Goal: Task Accomplishment & Management: Manage account settings

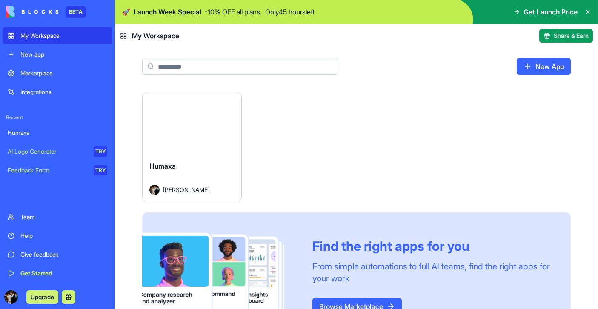
click at [178, 175] on div "Humaxa" at bounding box center [191, 173] width 85 height 24
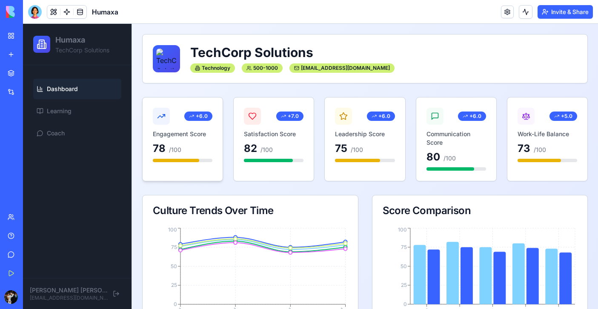
click at [187, 135] on h3 "Engagement Score" at bounding box center [183, 134] width 60 height 9
click at [248, 51] on h1 "TechCorp Solutions" at bounding box center [383, 52] width 387 height 15
click at [266, 53] on h1 "TechCorp Solutions" at bounding box center [383, 52] width 387 height 15
click at [53, 12] on button at bounding box center [53, 12] width 13 height 13
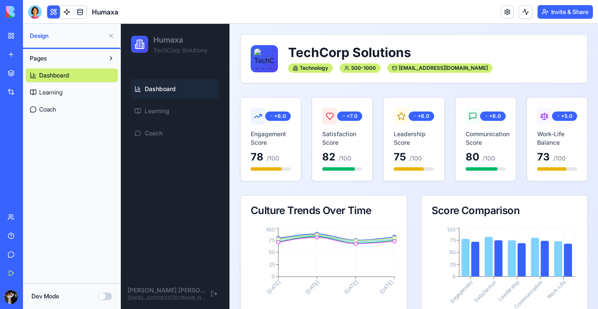
click at [169, 89] on span "Dashboard" at bounding box center [160, 89] width 31 height 9
click at [60, 75] on span "Dashboard" at bounding box center [54, 75] width 30 height 9
click at [105, 298] on button "Dev Mode" at bounding box center [105, 296] width 14 height 8
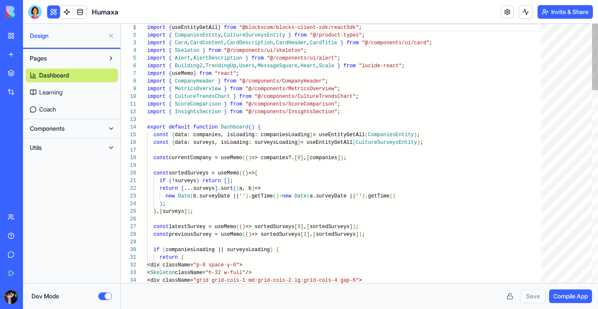
scroll to position [54, 0]
click at [104, 298] on button "Dev Mode" at bounding box center [105, 296] width 14 height 8
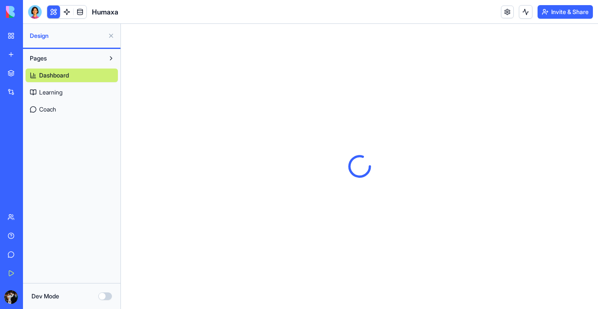
scroll to position [0, 0]
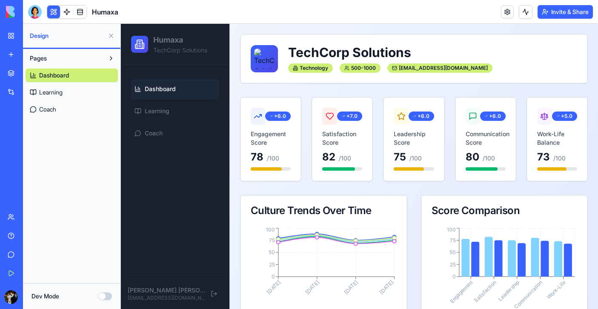
click at [50, 91] on span "Learning" at bounding box center [50, 92] width 23 height 9
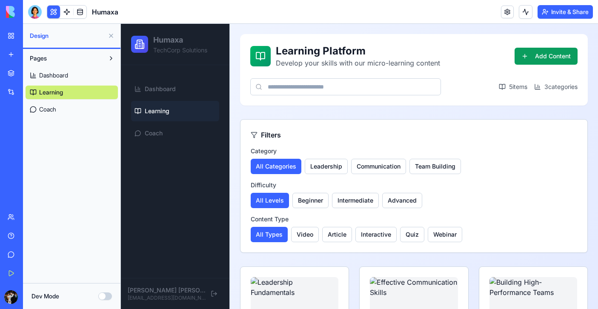
click at [43, 108] on span "Coach" at bounding box center [47, 109] width 17 height 9
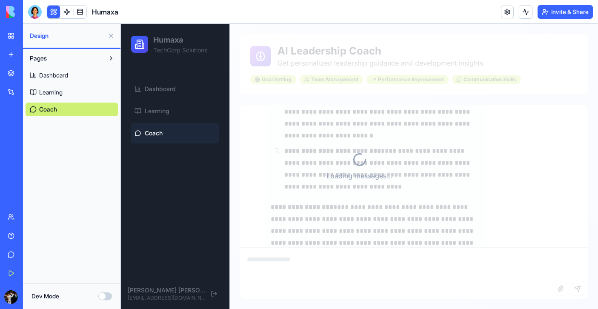
scroll to position [559, 0]
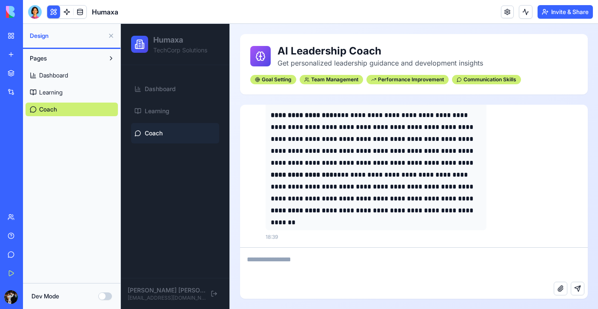
click at [113, 34] on button at bounding box center [111, 36] width 14 height 14
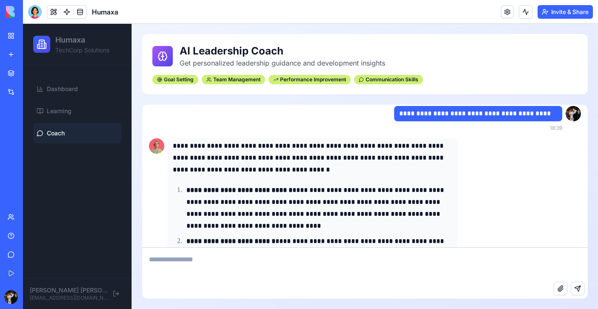
scroll to position [79, 0]
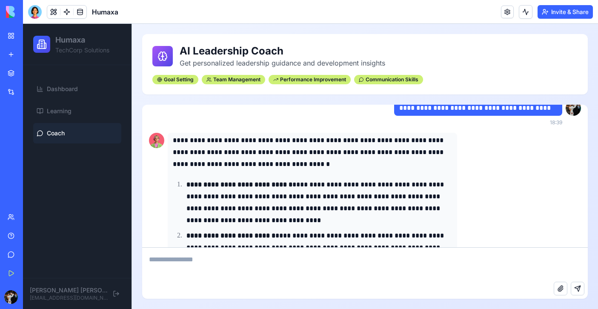
click at [191, 267] on textarea at bounding box center [364, 265] width 445 height 34
type textarea "**********"
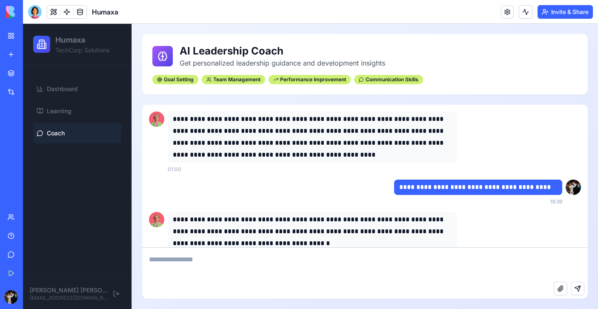
scroll to position [0, 0]
click at [66, 11] on link at bounding box center [66, 12] width 13 height 13
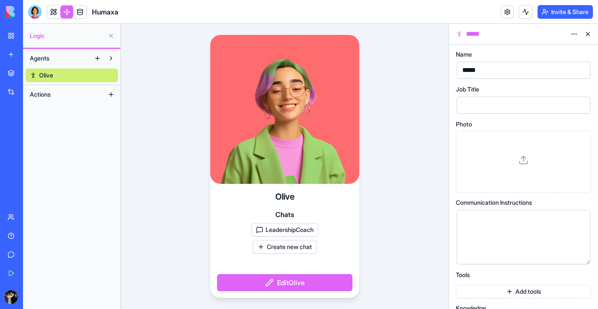
click at [276, 282] on button "Edit Olive" at bounding box center [284, 282] width 135 height 17
click at [272, 282] on button "Edit Olive" at bounding box center [284, 282] width 135 height 17
click at [480, 105] on div at bounding box center [515, 105] width 113 height 13
click at [499, 65] on div "*****" at bounding box center [515, 70] width 113 height 13
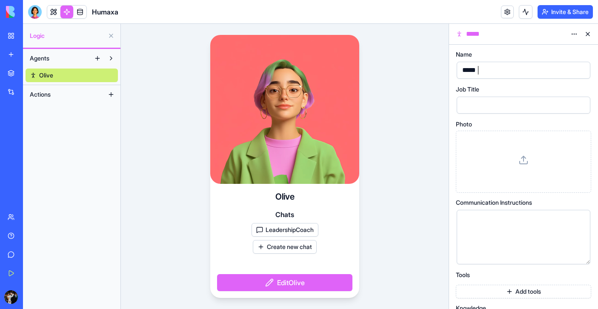
click at [496, 66] on div "*****" at bounding box center [515, 70] width 113 height 13
click at [491, 101] on div at bounding box center [515, 105] width 113 height 13
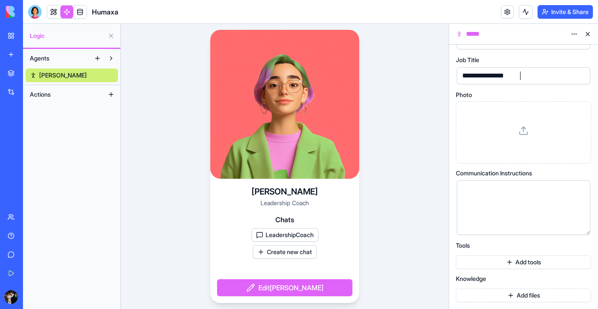
scroll to position [29, 0]
click at [491, 265] on button "Add tools" at bounding box center [523, 262] width 135 height 14
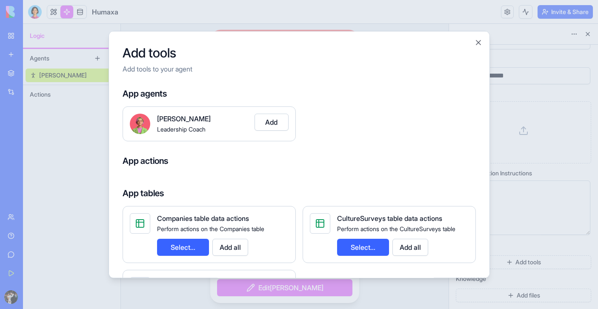
scroll to position [0, 0]
click at [477, 42] on button "Close" at bounding box center [478, 42] width 9 height 9
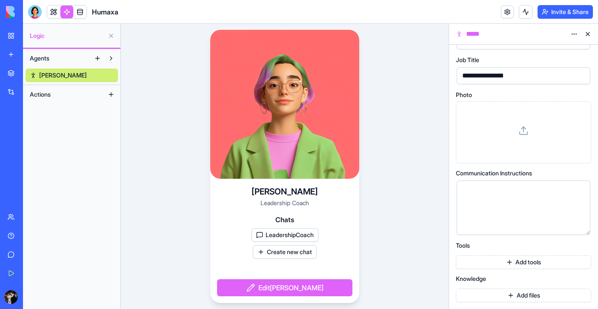
click at [508, 296] on button "Add files" at bounding box center [523, 295] width 135 height 14
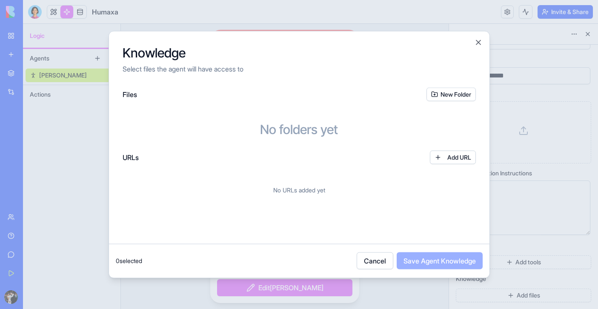
click at [453, 93] on button "New Folder" at bounding box center [450, 95] width 49 height 14
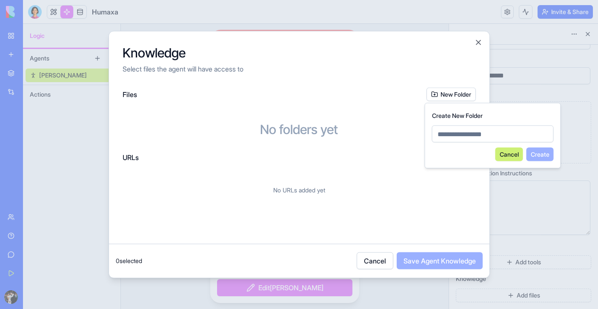
click at [508, 151] on button "Cancel" at bounding box center [509, 155] width 28 height 14
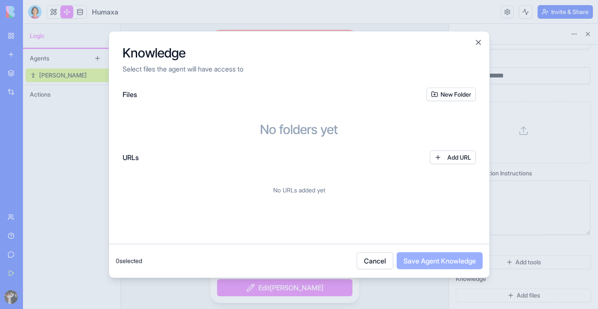
click at [448, 92] on button "New Folder" at bounding box center [450, 95] width 49 height 14
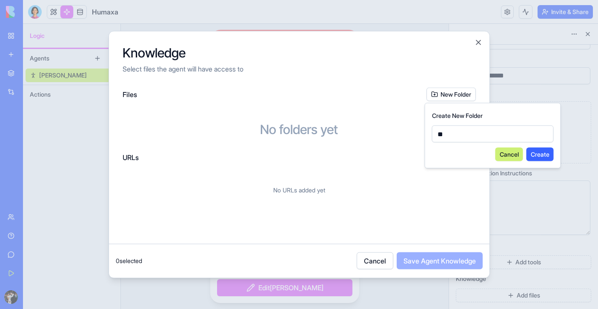
type input "*"
type input "**********"
click at [538, 154] on button "Create" at bounding box center [539, 155] width 27 height 14
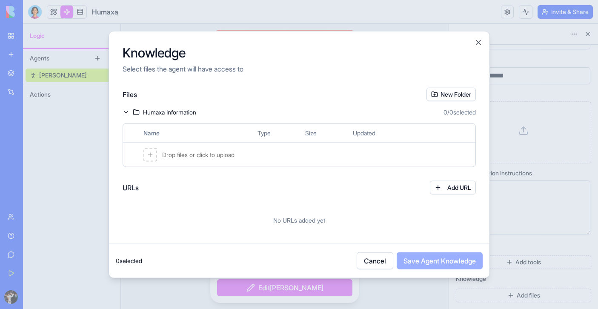
click at [187, 157] on span "Drop files or click to upload" at bounding box center [198, 155] width 72 height 9
click at [369, 268] on button "Cancel" at bounding box center [375, 260] width 37 height 17
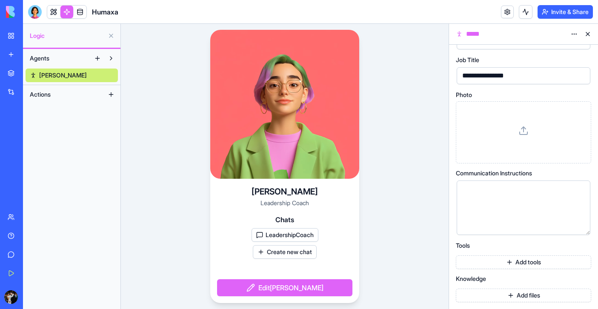
click at [113, 92] on button at bounding box center [111, 95] width 14 height 14
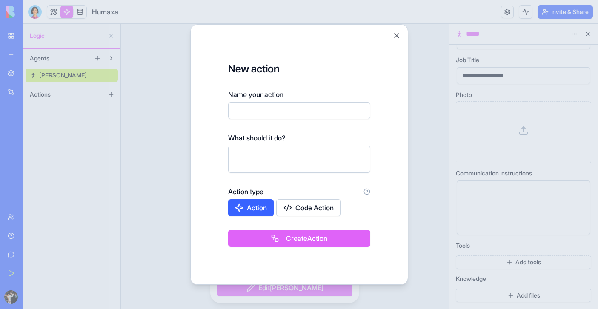
click at [276, 108] on input "Name your action" at bounding box center [299, 110] width 142 height 17
click at [276, 160] on textarea at bounding box center [299, 159] width 142 height 27
click at [399, 27] on div "New action Name your action What should it do? Action type Action Code Action C…" at bounding box center [299, 154] width 218 height 260
click at [401, 33] on div "New action Name your action What should it do? Action type Action Code Action C…" at bounding box center [299, 154] width 218 height 260
click at [397, 33] on button "Close" at bounding box center [396, 35] width 9 height 9
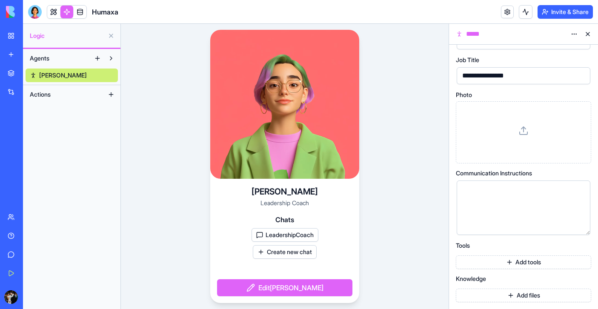
click at [99, 58] on button at bounding box center [98, 58] width 14 height 14
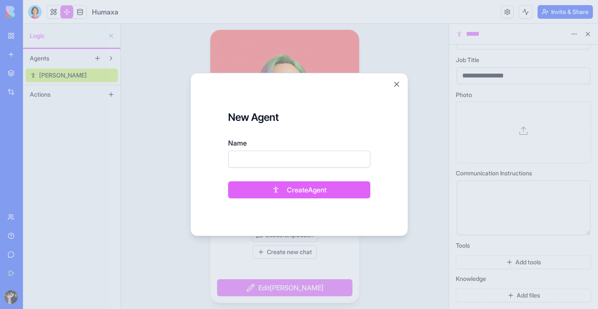
click at [398, 84] on button "Close" at bounding box center [396, 84] width 9 height 9
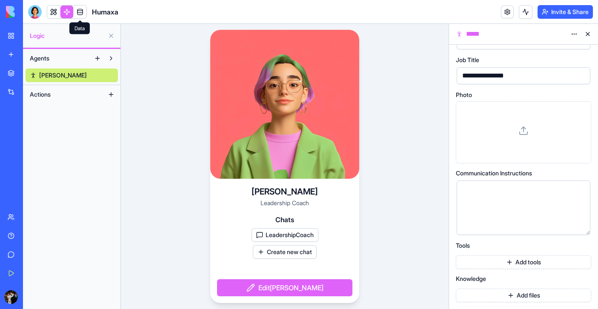
click at [78, 10] on link at bounding box center [80, 12] width 13 height 13
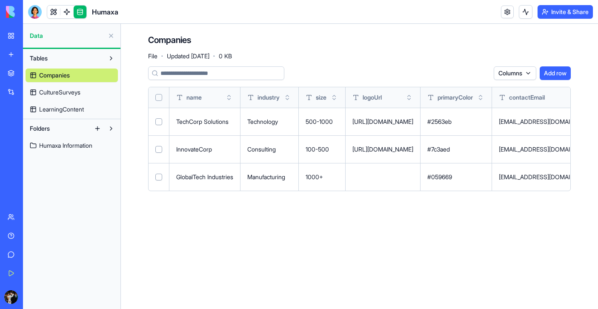
click at [59, 91] on span "CultureSurveys" at bounding box center [59, 92] width 41 height 9
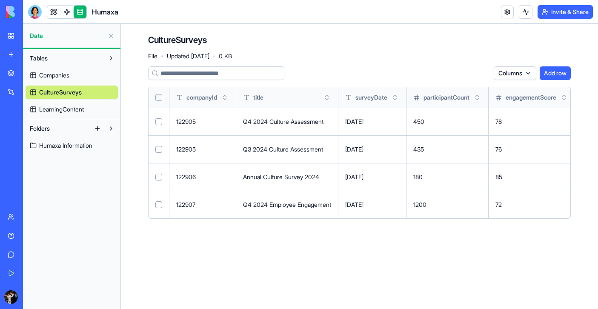
click at [50, 114] on link "LearningContent" at bounding box center [72, 110] width 92 height 14
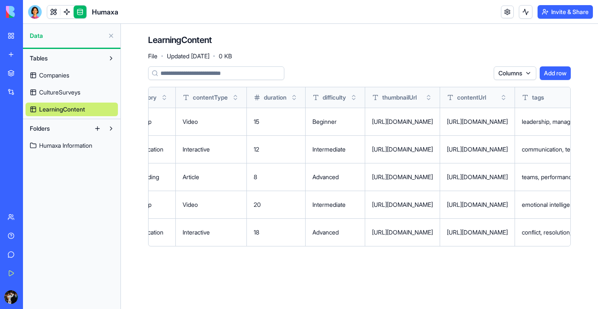
scroll to position [0, 355]
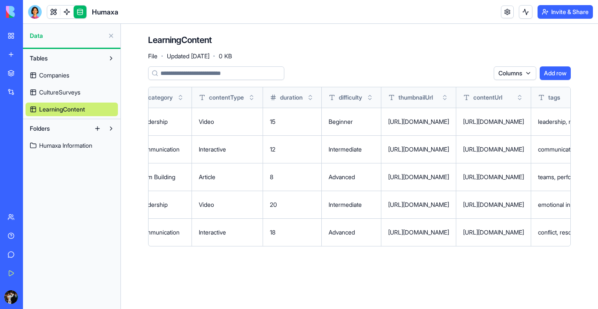
click at [106, 13] on span "Humaxa" at bounding box center [105, 12] width 26 height 10
click at [51, 11] on link at bounding box center [53, 12] width 13 height 13
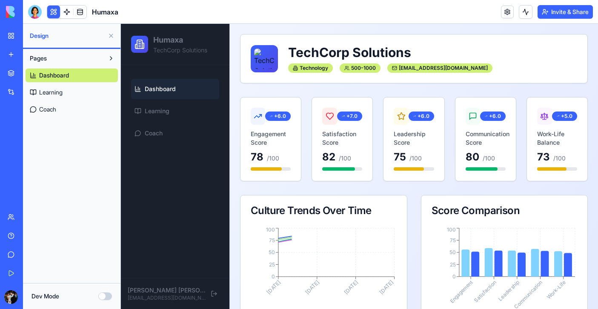
click at [164, 44] on h1 "Humaxa" at bounding box center [180, 40] width 54 height 12
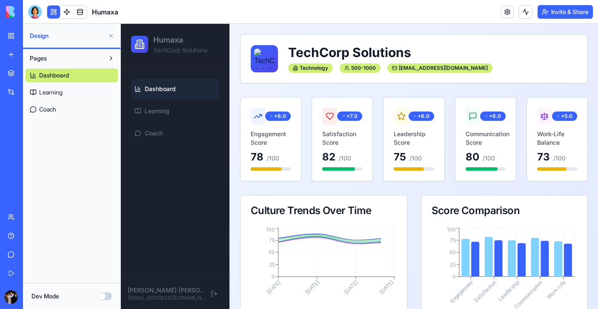
click at [143, 43] on icon at bounding box center [143, 46] width 2 height 6
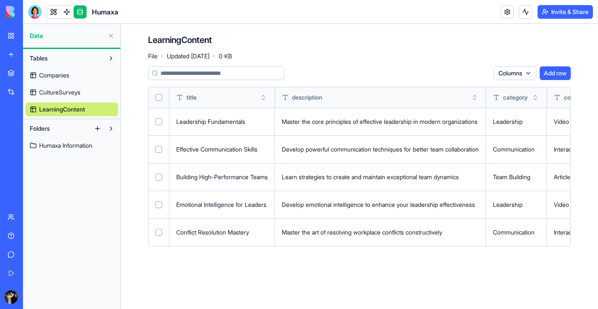
click at [21, 131] on div "Humaxa" at bounding box center [20, 132] width 24 height 9
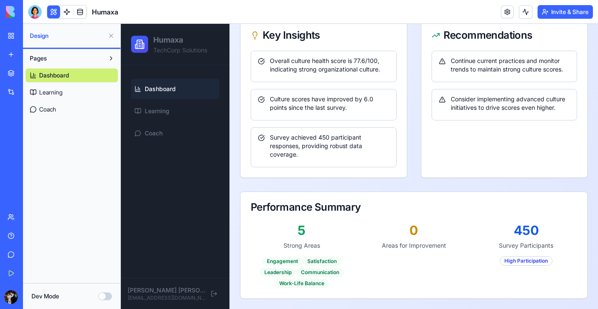
scroll to position [358, 0]
click at [215, 294] on button at bounding box center [213, 293] width 17 height 17
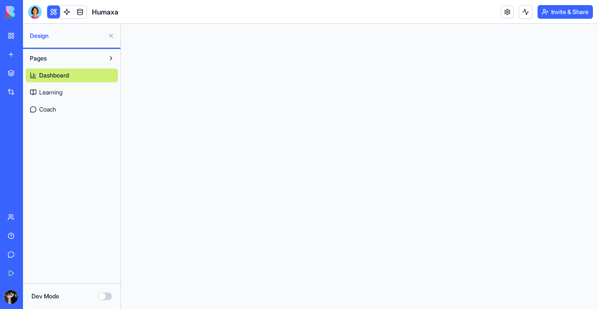
scroll to position [0, 0]
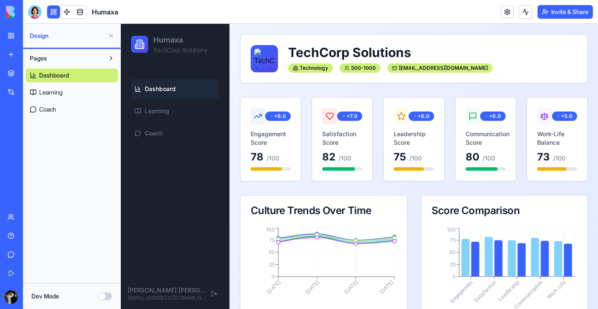
click at [162, 40] on h1 "Humaxa" at bounding box center [180, 40] width 54 height 12
click at [137, 44] on icon at bounding box center [139, 44] width 5 height 9
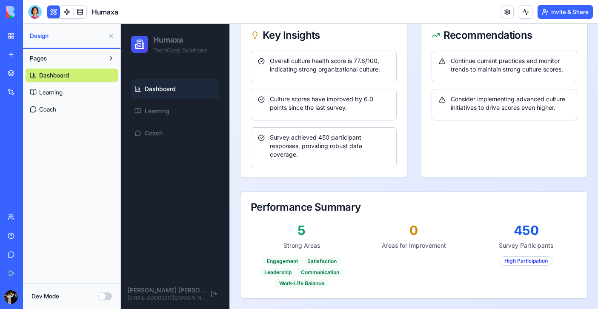
scroll to position [358, 0]
click at [501, 9] on link at bounding box center [507, 12] width 13 height 13
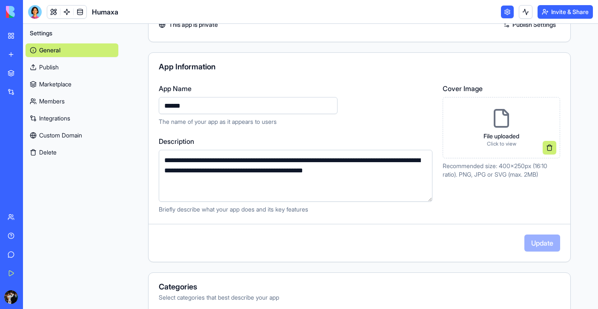
scroll to position [51, 0]
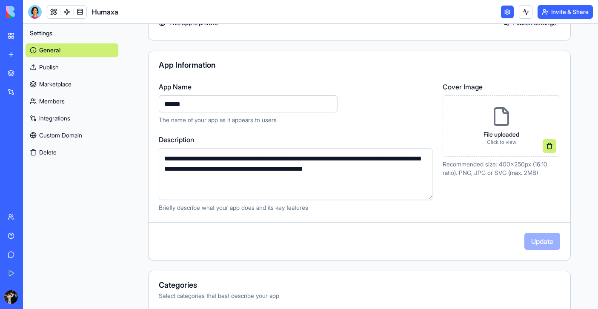
click at [511, 137] on p "File uploaded" at bounding box center [501, 134] width 36 height 9
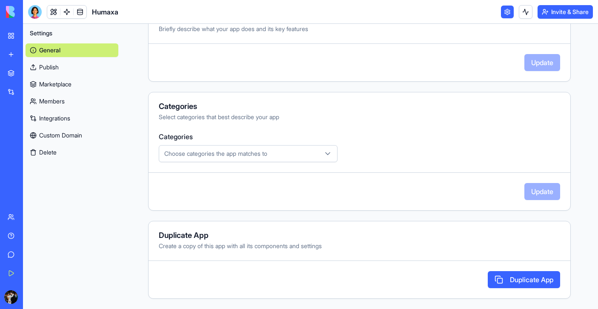
scroll to position [229, 0]
click at [309, 153] on div "Choose categories the app matches to" at bounding box center [248, 153] width 174 height 9
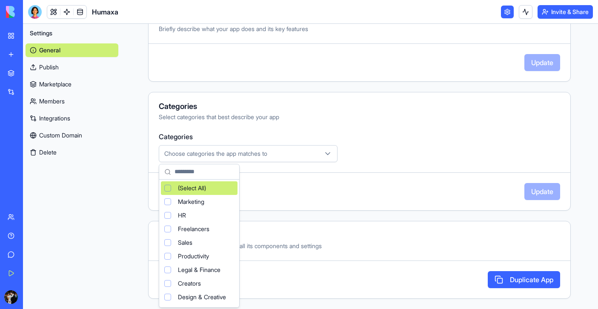
click at [309, 153] on html "**********" at bounding box center [299, 154] width 598 height 309
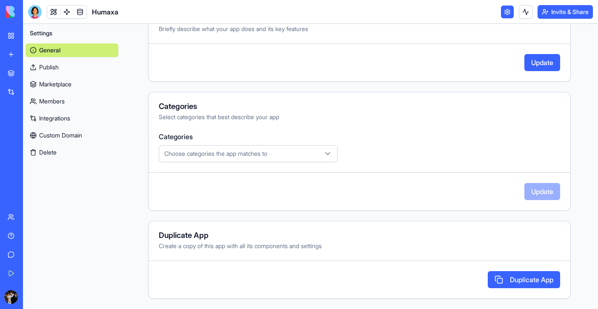
click at [309, 152] on div "Choose categories the app matches to" at bounding box center [248, 153] width 174 height 9
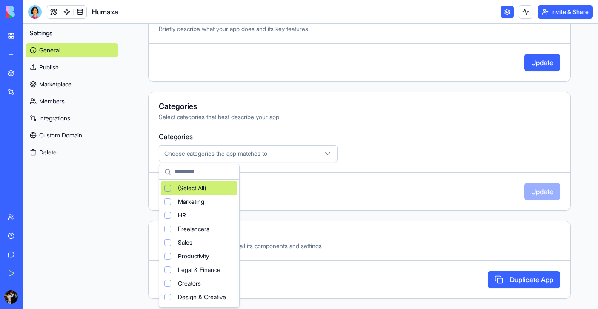
click at [309, 152] on html "**********" at bounding box center [299, 154] width 598 height 309
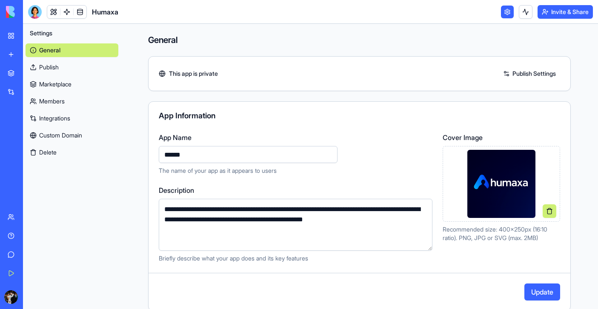
scroll to position [0, 0]
click at [544, 76] on link "Publish Settings" at bounding box center [529, 74] width 61 height 14
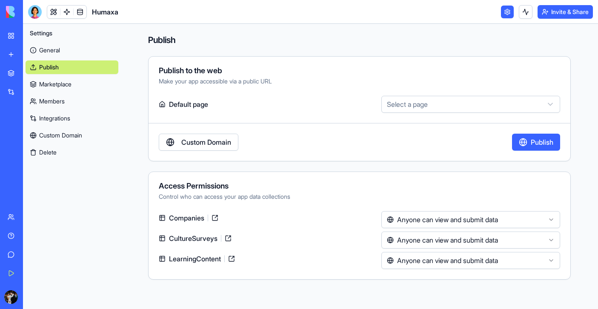
click at [421, 106] on html "BETA My Workspace New app Marketplace Integrations Recent Humaxa AI Logo Genera…" at bounding box center [299, 154] width 598 height 309
click at [66, 133] on link "Custom Domain" at bounding box center [72, 135] width 93 height 14
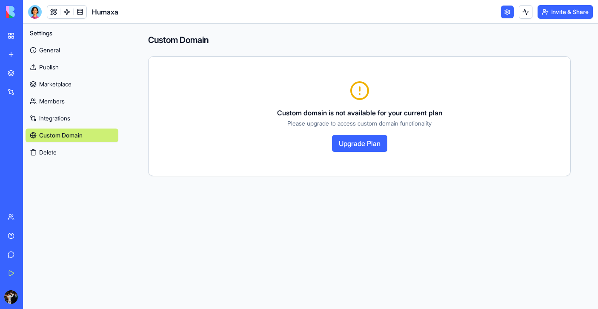
click at [66, 114] on link "Integrations" at bounding box center [72, 118] width 93 height 14
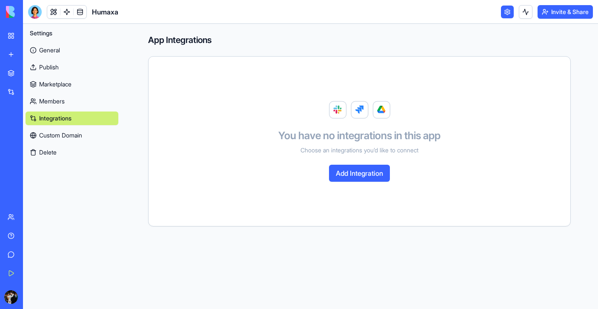
click at [46, 53] on link "General" at bounding box center [72, 50] width 93 height 14
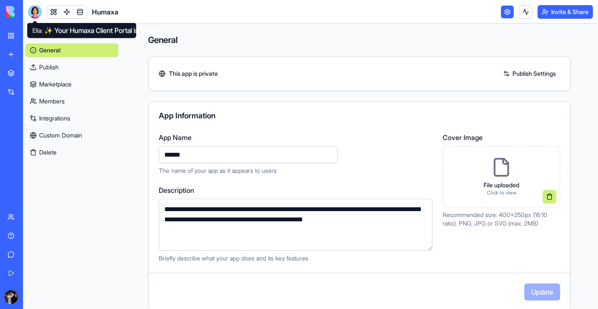
click at [37, 11] on div at bounding box center [35, 12] width 14 height 14
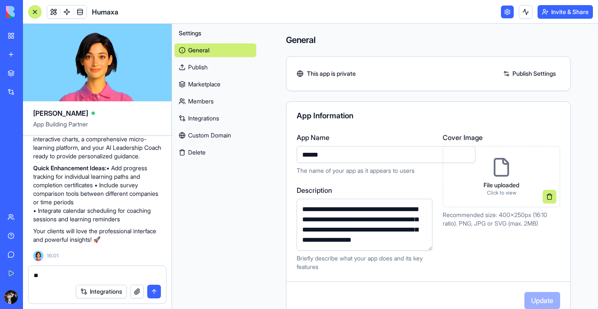
type textarea "*"
click at [46, 275] on textarea at bounding box center [97, 275] width 127 height 9
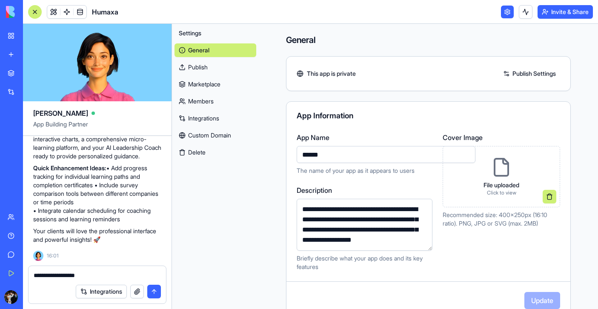
type textarea "**********"
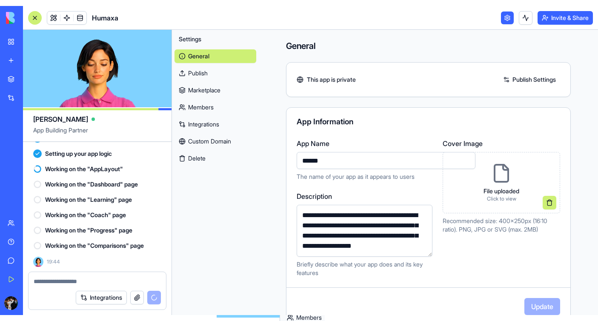
scroll to position [0, 0]
